Goal: Obtain resource: Download file/media

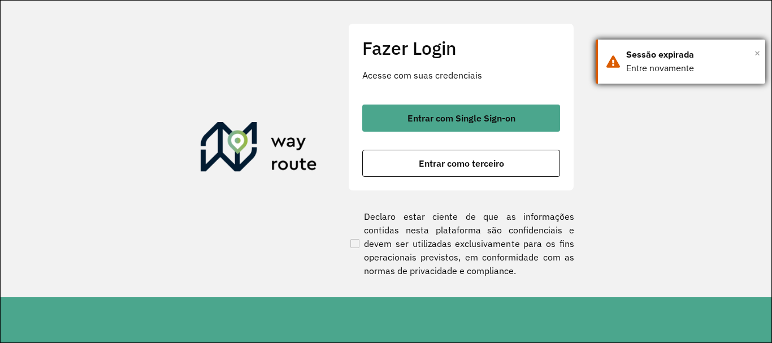
click at [758, 52] on span "×" at bounding box center [757, 53] width 6 height 17
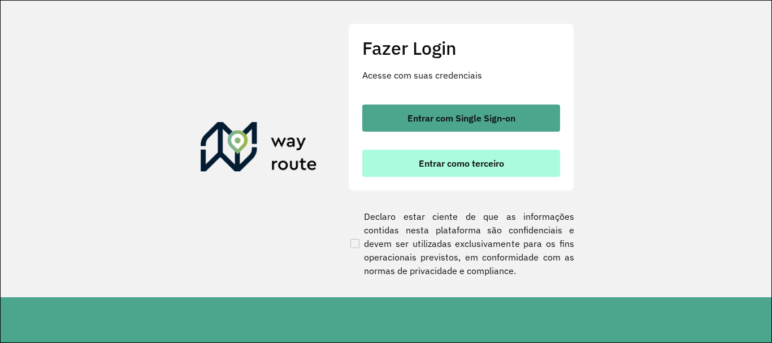
click at [431, 160] on span "Entrar como terceiro" at bounding box center [461, 163] width 85 height 9
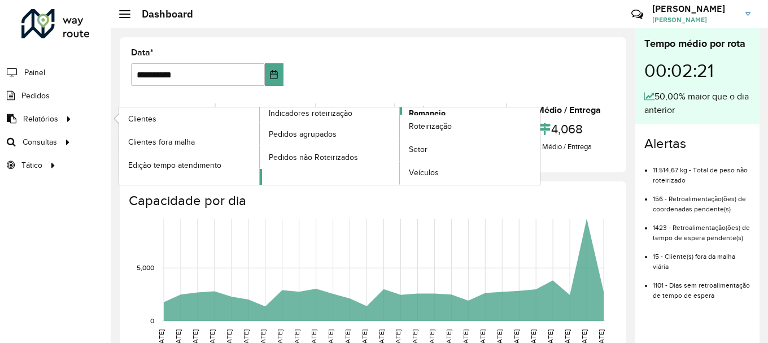
click at [450, 111] on link "Romaneio" at bounding box center [400, 145] width 281 height 77
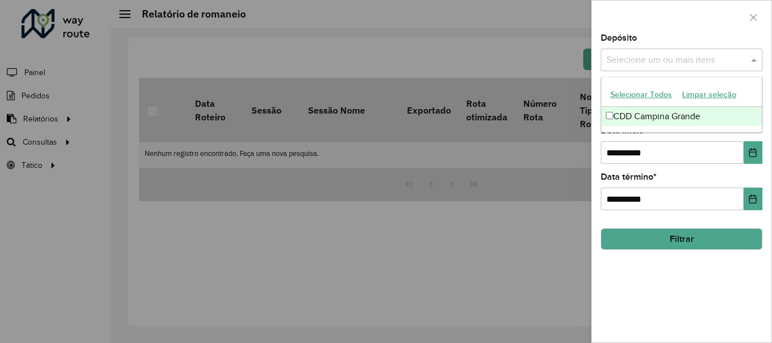
click at [711, 65] on input "text" at bounding box center [675, 61] width 145 height 14
click at [598, 115] on div "**********" at bounding box center [682, 188] width 180 height 309
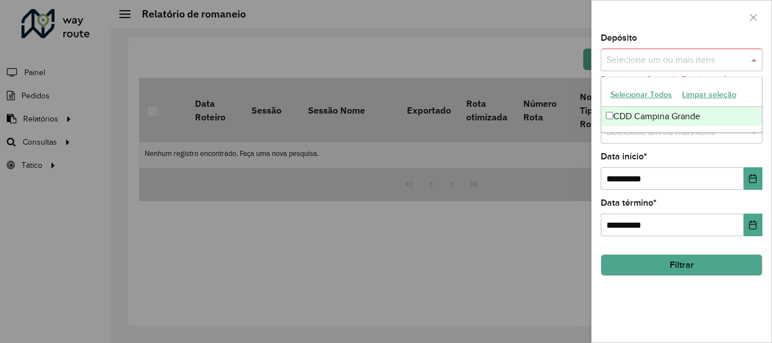
click at [639, 56] on input "text" at bounding box center [675, 61] width 145 height 14
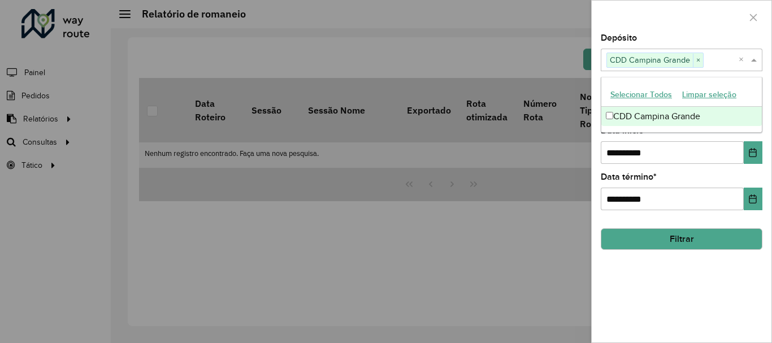
click at [726, 135] on div "**********" at bounding box center [682, 145] width 162 height 37
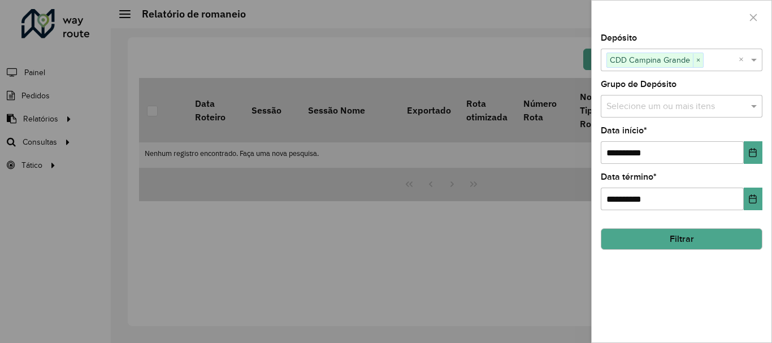
click at [740, 102] on input "text" at bounding box center [675, 107] width 145 height 14
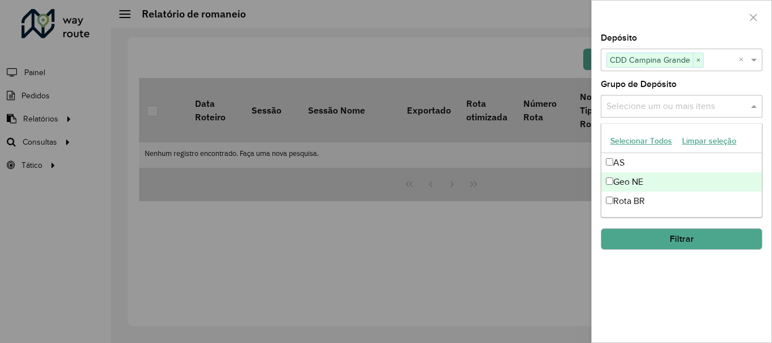
click at [619, 180] on div "Geo NE" at bounding box center [681, 181] width 160 height 19
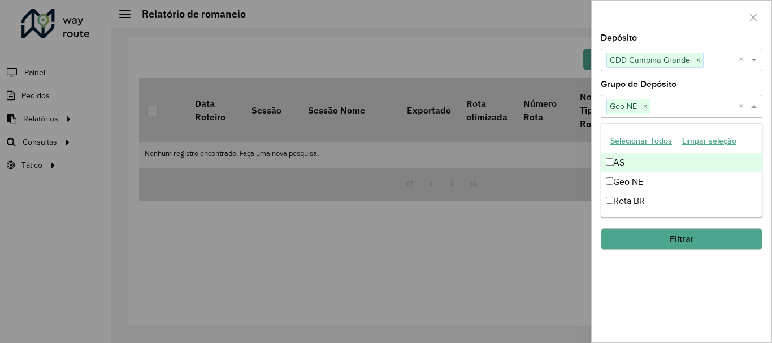
click at [676, 107] on input "text" at bounding box center [694, 107] width 88 height 14
click at [757, 105] on span at bounding box center [755, 106] width 14 height 14
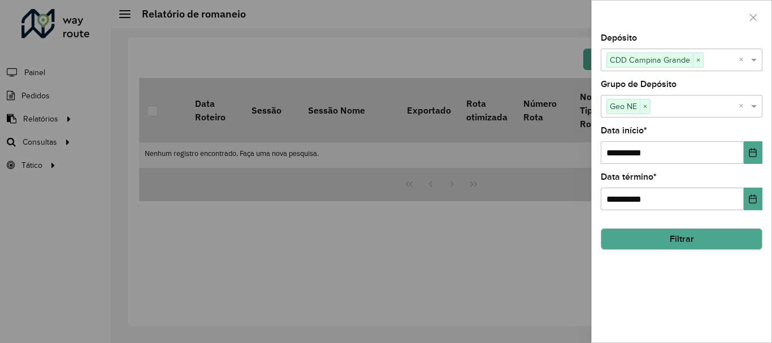
click at [681, 235] on button "Filtrar" at bounding box center [682, 238] width 162 height 21
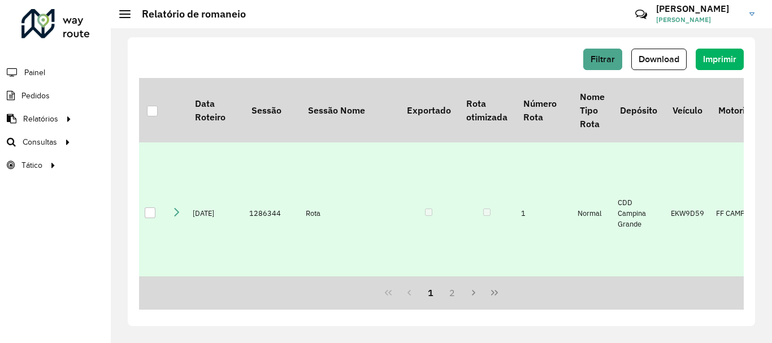
click at [151, 218] on div at bounding box center [150, 212] width 11 height 11
click at [673, 53] on button "Download" at bounding box center [658, 59] width 55 height 21
